Goal: Check status: Check status

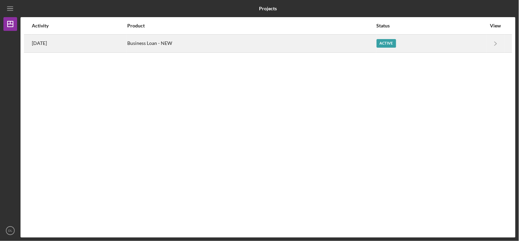
click at [63, 44] on div "[DATE]" at bounding box center [79, 43] width 95 height 17
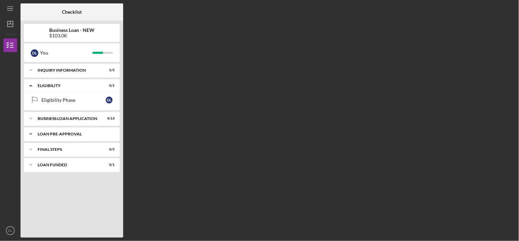
click at [74, 133] on div "LOAN PRE-APPROVAL" at bounding box center [75, 134] width 74 height 4
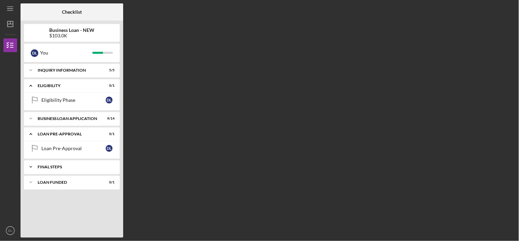
click at [78, 164] on div "Icon/Expander FINAL STEPS 0 / 5" at bounding box center [72, 167] width 96 height 14
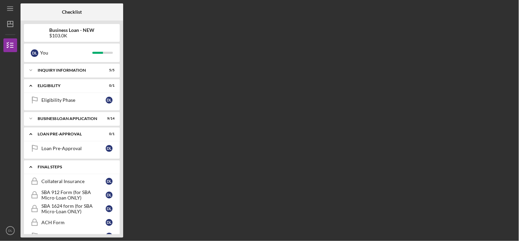
scroll to position [31, 0]
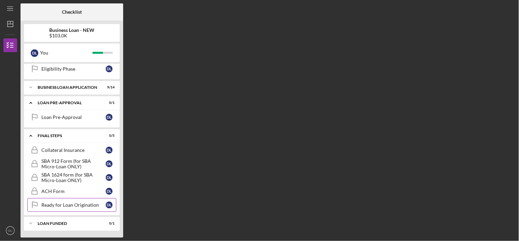
click at [64, 201] on link "Ready for Loan Origination Ready for Loan Origination D L" at bounding box center [71, 205] width 89 height 14
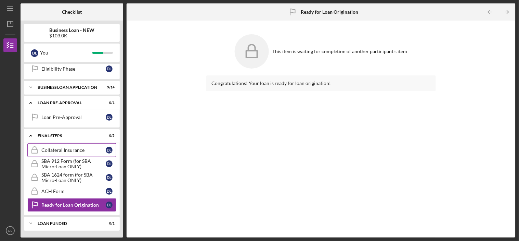
click at [59, 151] on div "Collateral Insurance" at bounding box center [73, 149] width 64 height 5
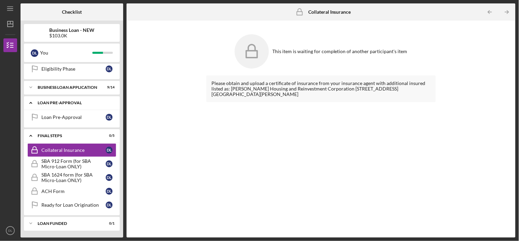
click at [63, 102] on div "LOAN PRE-APPROVAL" at bounding box center [75, 103] width 74 height 4
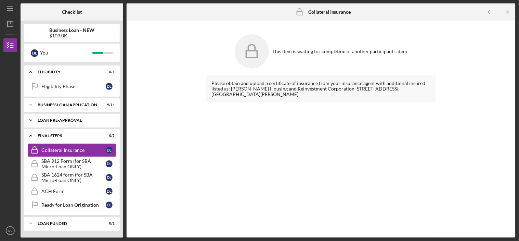
scroll to position [14, 0]
click at [59, 103] on div "BUSINESS LOAN APPLICATION" at bounding box center [75, 105] width 74 height 4
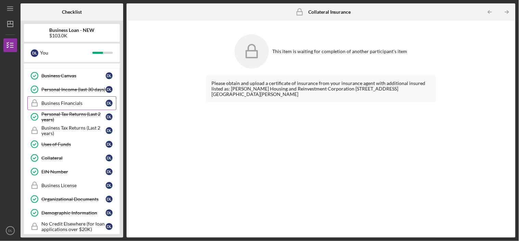
scroll to position [107, 0]
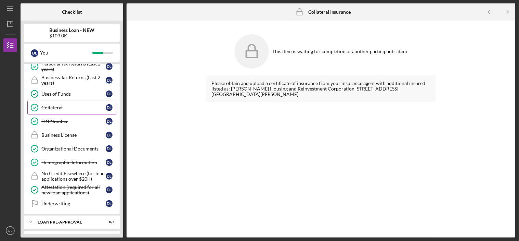
click at [56, 109] on div "Collateral" at bounding box center [73, 107] width 64 height 5
